Goal: Communication & Community: Answer question/provide support

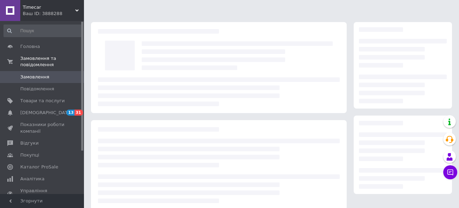
scroll to position [6, 0]
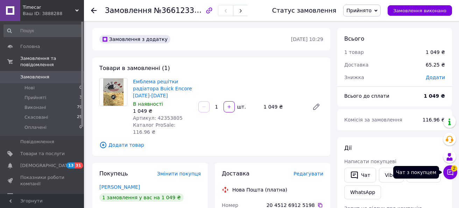
click at [448, 170] on icon at bounding box center [450, 172] width 7 height 7
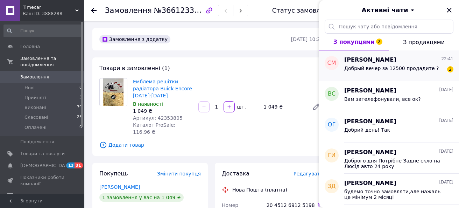
click at [374, 72] on div "Добрый вечер за 12500 продадите ?" at bounding box center [391, 70] width 94 height 10
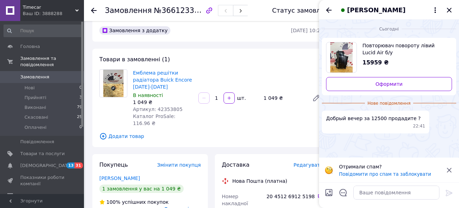
scroll to position [10, 0]
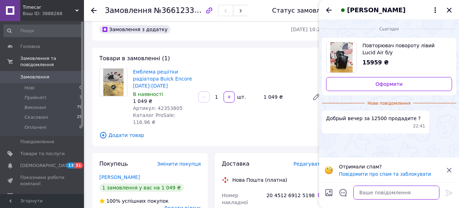
click at [367, 193] on textarea at bounding box center [396, 192] width 86 height 14
type textarea "Добрий вечір.Продана"
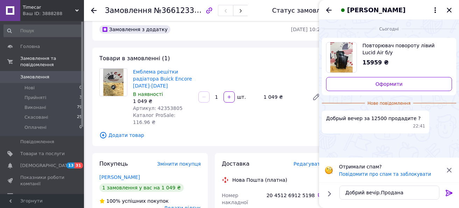
click at [449, 191] on icon at bounding box center [449, 193] width 7 height 6
